Goal: Information Seeking & Learning: Understand process/instructions

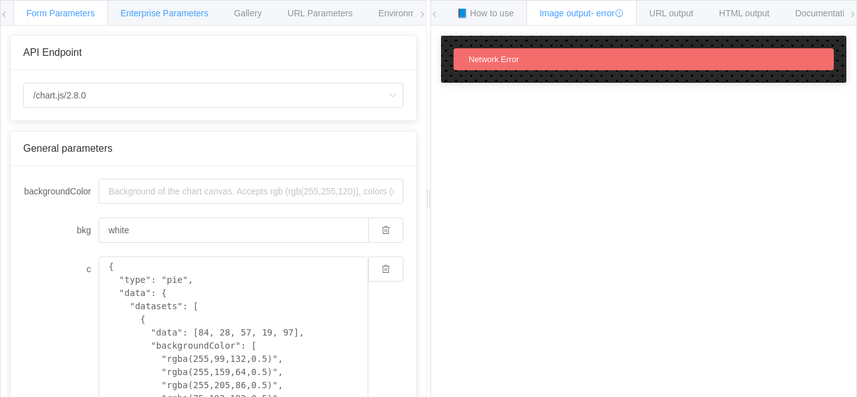
click at [165, 12] on span "Enterprise Parameters" at bounding box center [164, 13] width 88 height 10
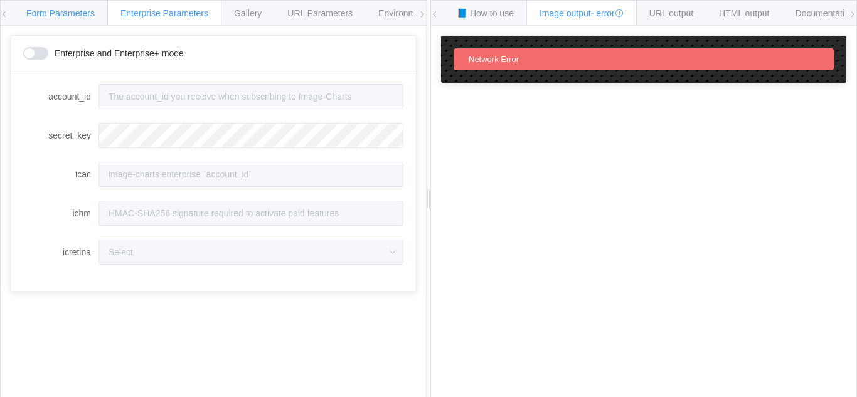
click at [58, 24] on div "Form Parameters" at bounding box center [60, 12] width 95 height 25
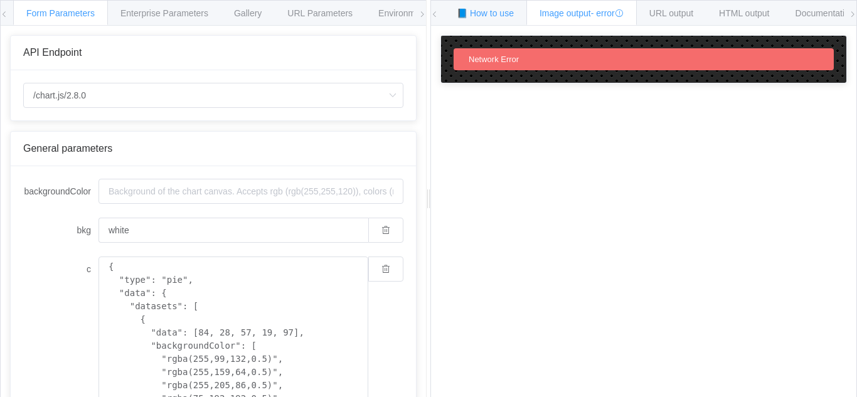
click at [479, 14] on span "📘 How to use" at bounding box center [485, 13] width 57 height 10
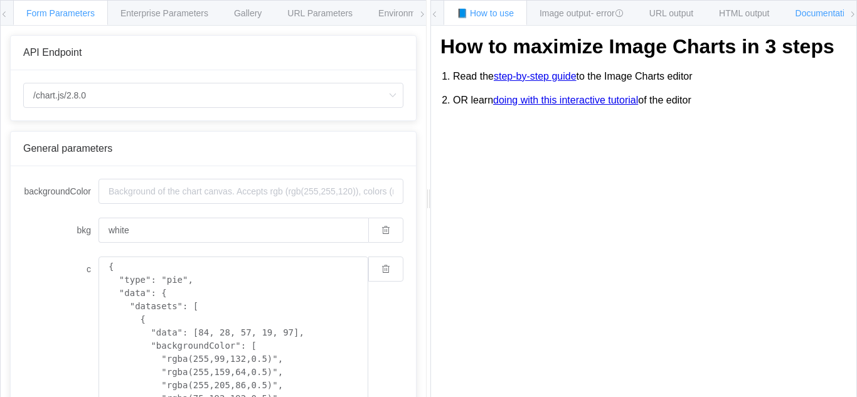
click at [835, 12] on span "Documentation" at bounding box center [824, 13] width 59 height 10
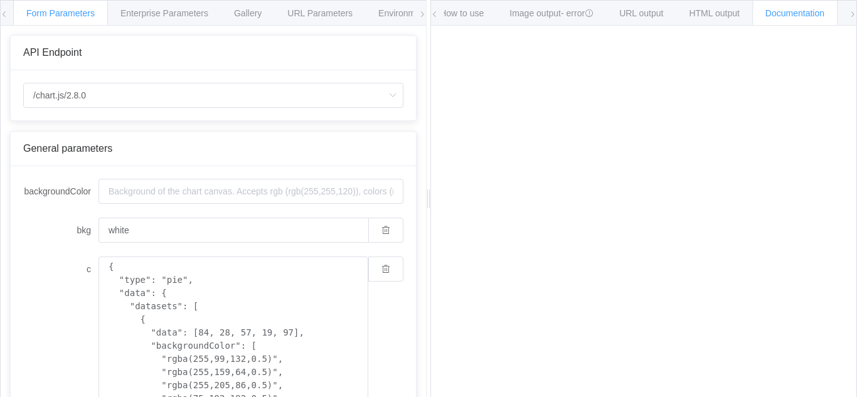
click at [851, 11] on icon at bounding box center [853, 15] width 8 height 8
click at [0, 11] on div "Form Parameters Enterprise Parameters Gallery URL Parameters Environments API E…" at bounding box center [213, 199] width 427 height 398
click at [8, 16] on icon at bounding box center [5, 15] width 8 height 8
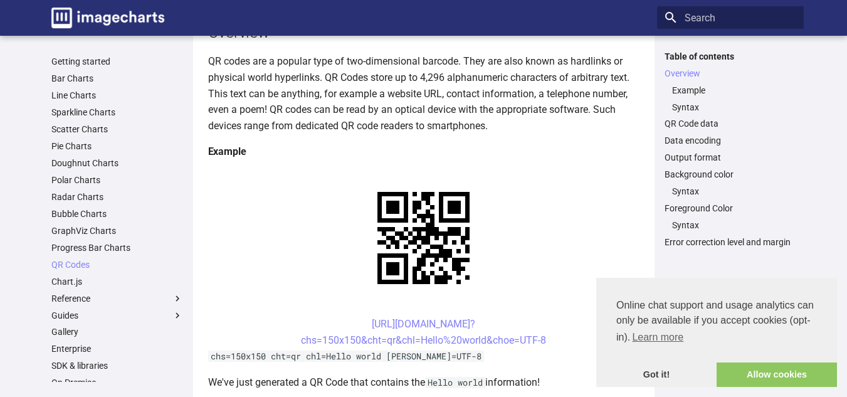
scroll to position [153, 0]
click at [72, 263] on link "QR Codes" at bounding box center [117, 264] width 132 height 11
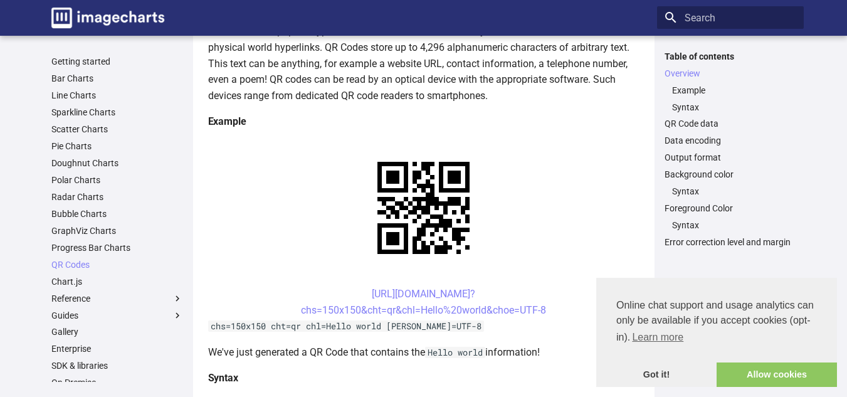
scroll to position [189, 0]
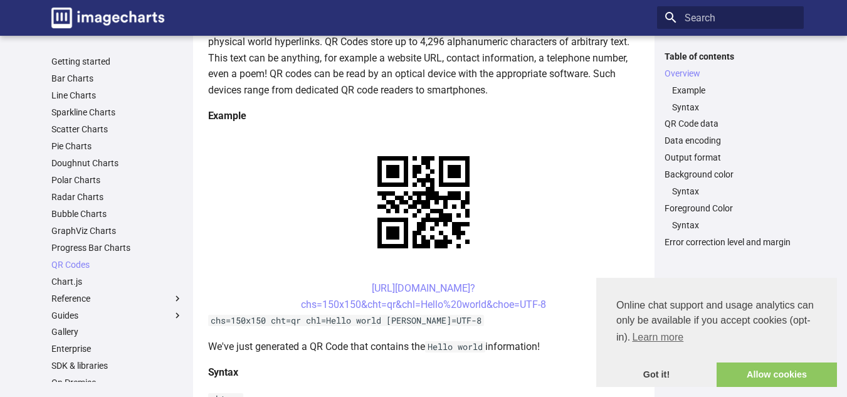
drag, startPoint x: 344, startPoint y: 167, endPoint x: 563, endPoint y: 179, distance: 218.6
click at [563, 280] on center "https://image-charts.com/chart? chs=150x150&cht=qr&chl=Hello%20world&choe=UTF-8" at bounding box center [424, 296] width 432 height 32
copy link "https://image-charts.com/chart? chs=150x150&cht=qr&chl=Hello%20world&choe=UTF-8"
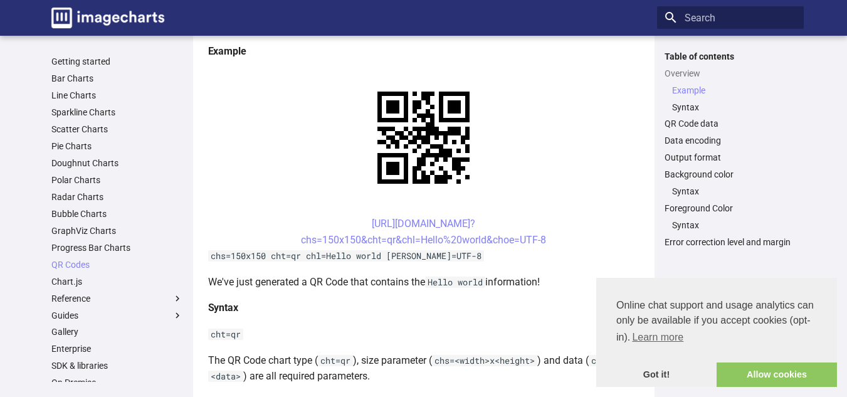
scroll to position [255, 0]
drag, startPoint x: 344, startPoint y: 223, endPoint x: 561, endPoint y: 247, distance: 217.6
click at [561, 247] on center "[URL][DOMAIN_NAME]? chs=150x150&cht=qr&chl=Hello%20world&choe=UTF-8" at bounding box center [424, 231] width 432 height 32
copy link "[URL][DOMAIN_NAME]? chs=150x150&cht=qr&chl=Hello%20world&choe=UTF-8"
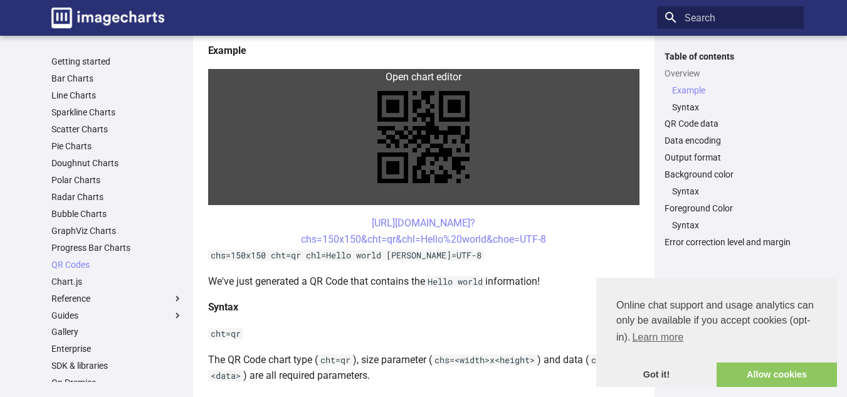
click at [411, 139] on link at bounding box center [424, 137] width 432 height 136
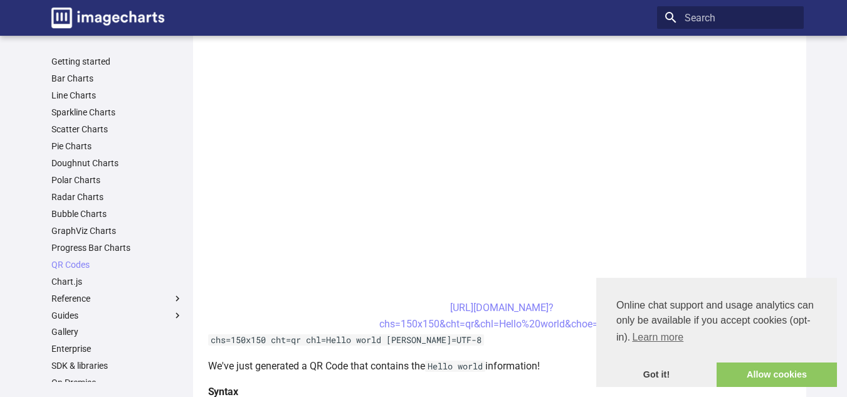
scroll to position [337, 0]
